Goal: Task Accomplishment & Management: Check status

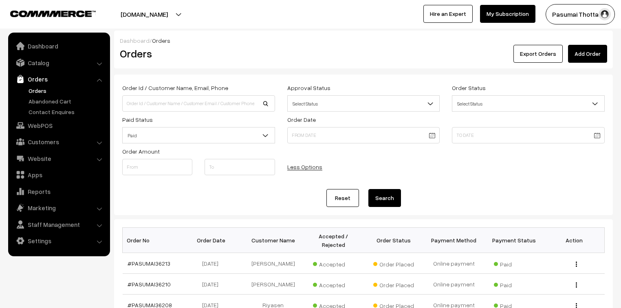
scroll to position [196, 0]
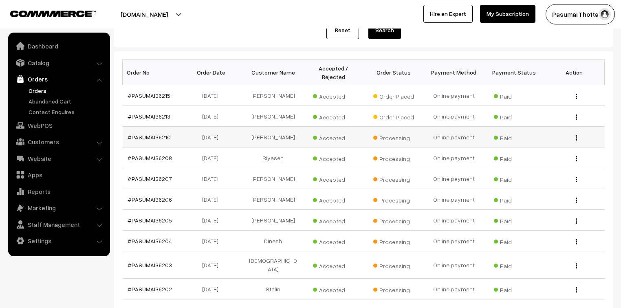
scroll to position [130, 0]
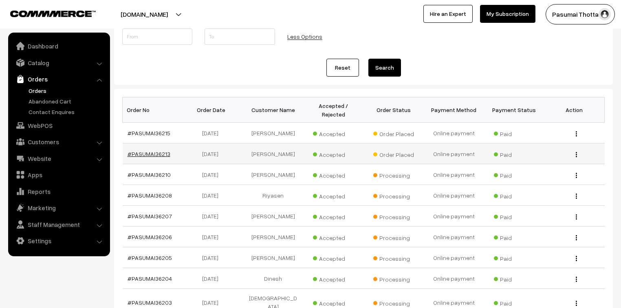
drag, startPoint x: 152, startPoint y: 139, endPoint x: 138, endPoint y: 143, distance: 14.1
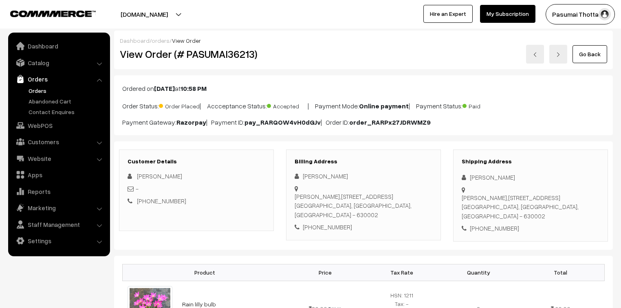
scroll to position [98, 0]
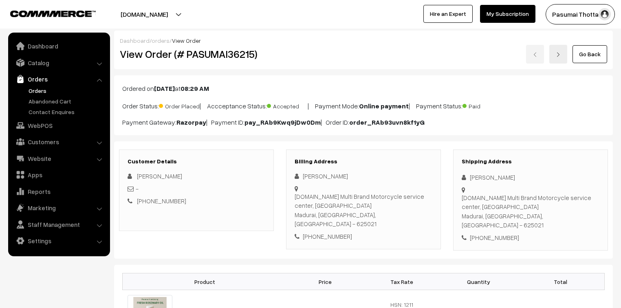
scroll to position [130, 0]
